Goal: Information Seeking & Learning: Learn about a topic

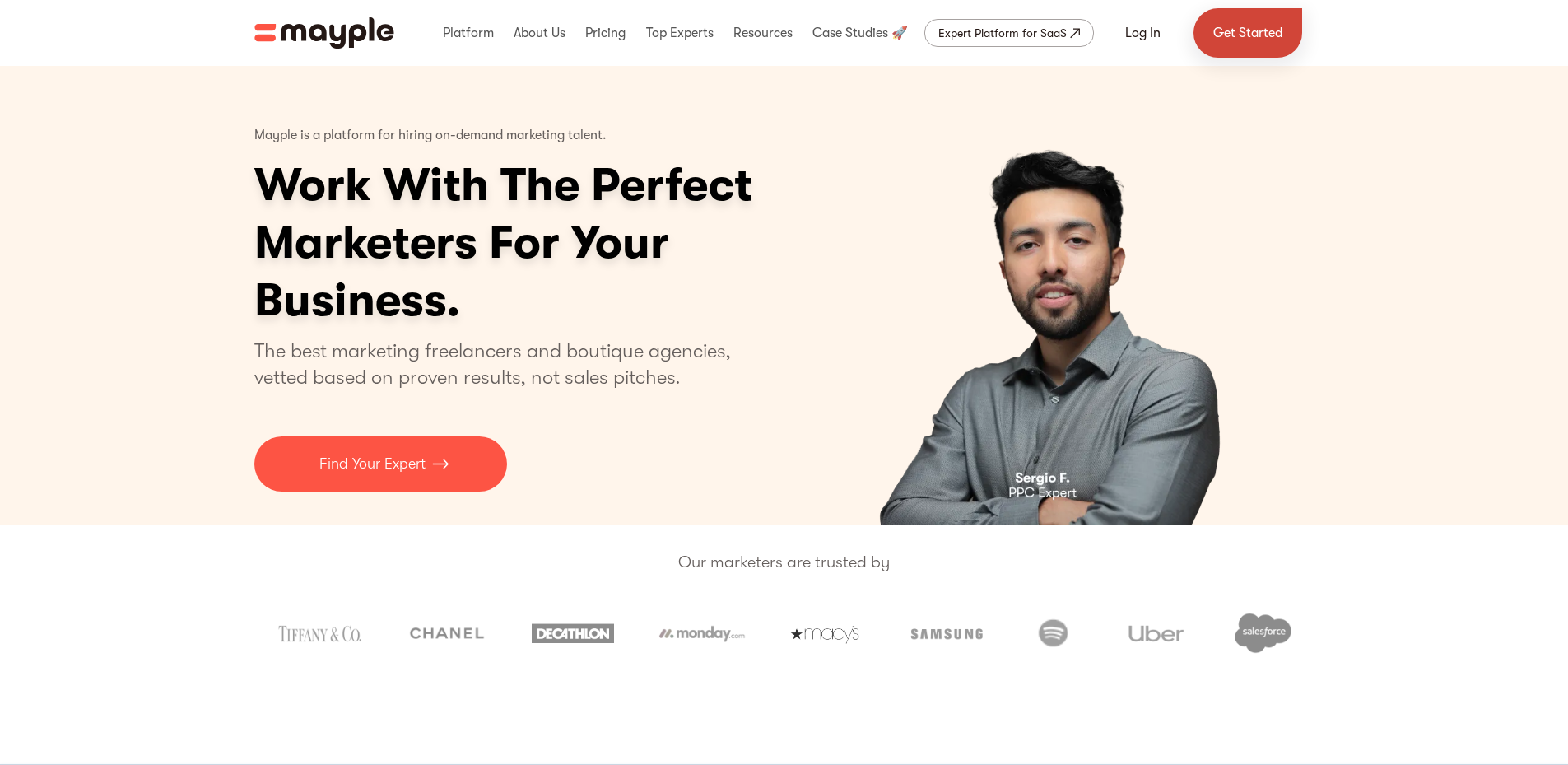
click at [1229, 33] on link "Get Started" at bounding box center [1248, 32] width 109 height 49
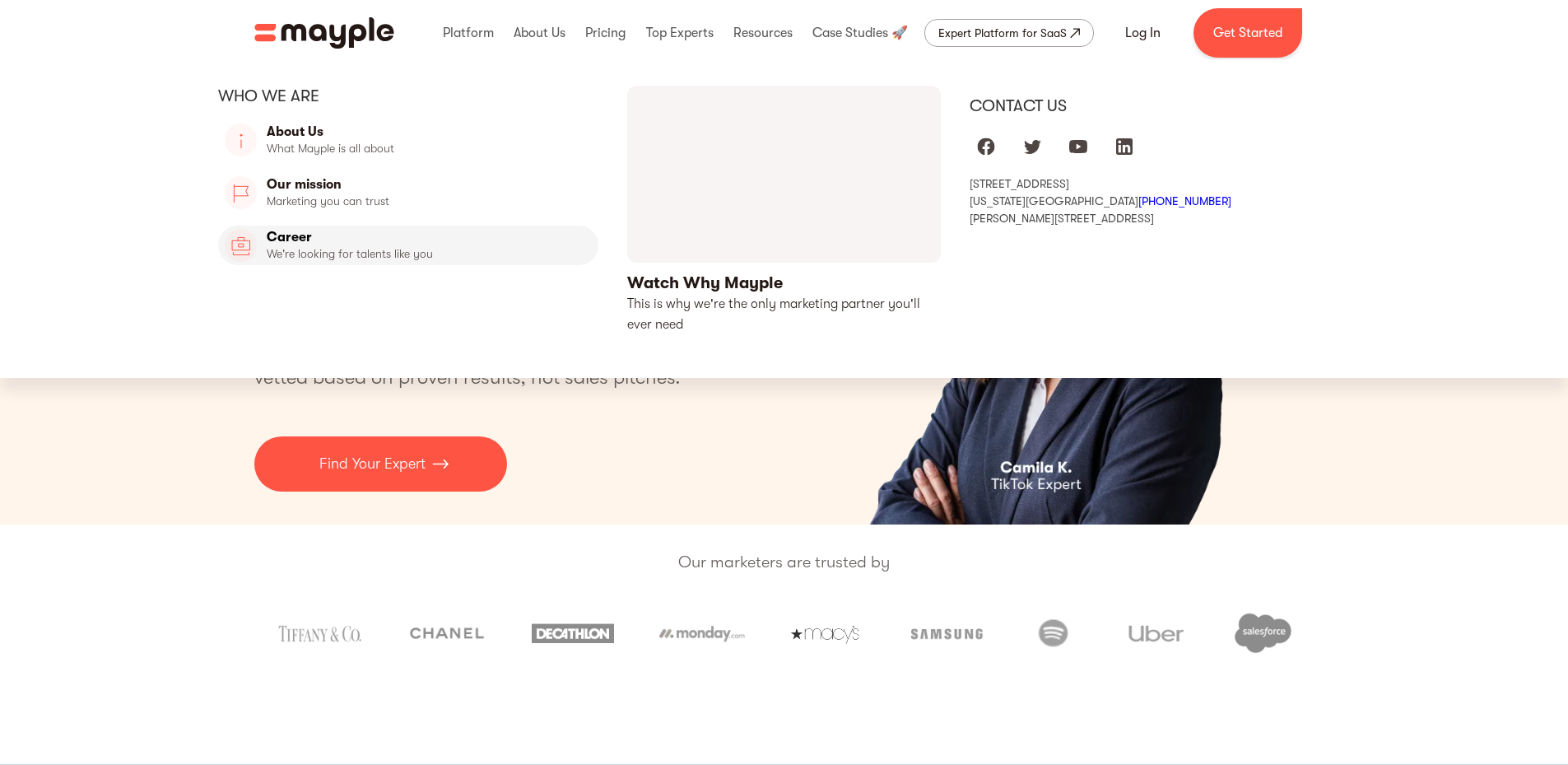
click at [463, 245] on link "Career" at bounding box center [409, 245] width 381 height 39
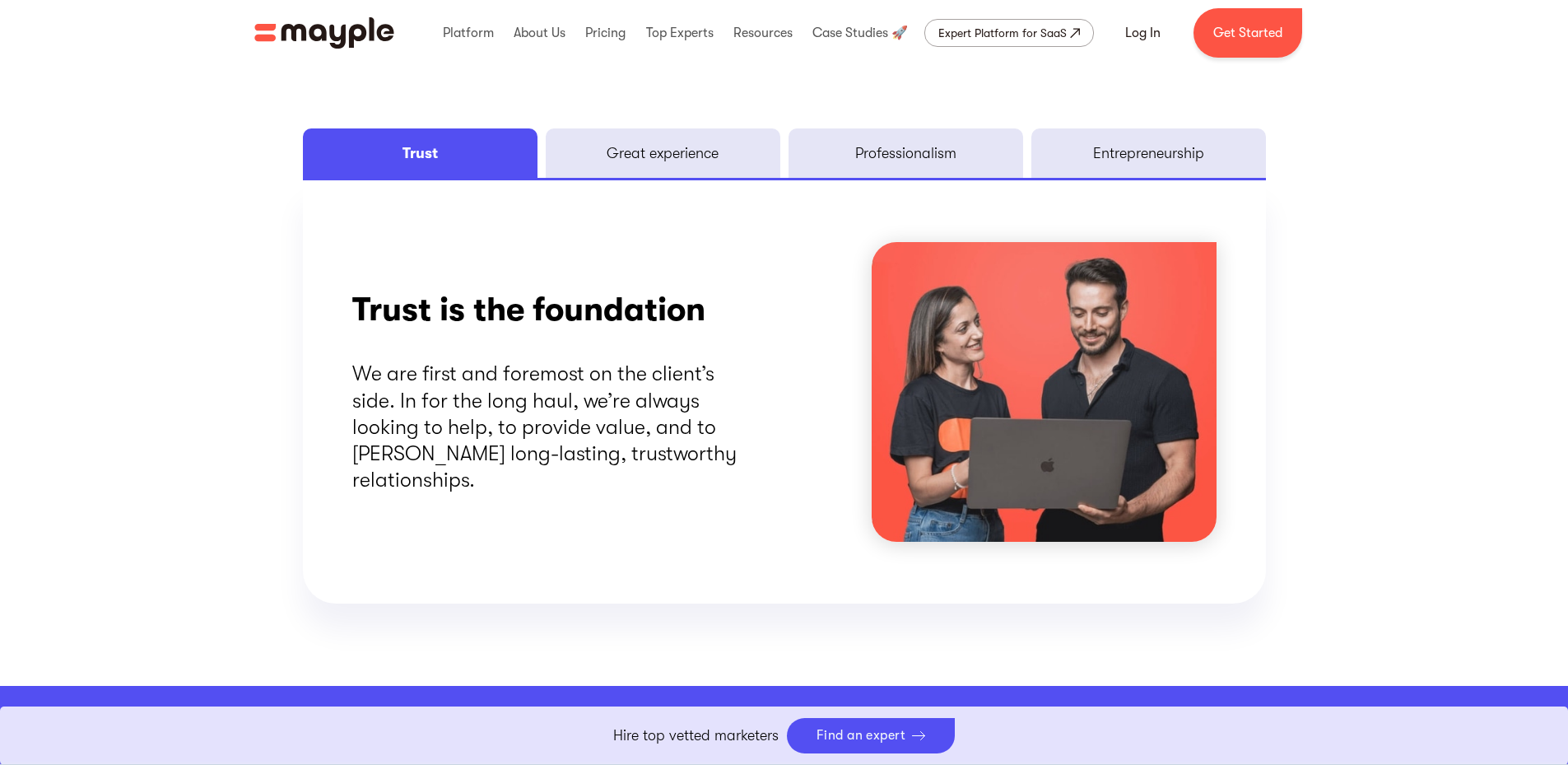
scroll to position [2141, 0]
